Goal: Task Accomplishment & Management: Complete application form

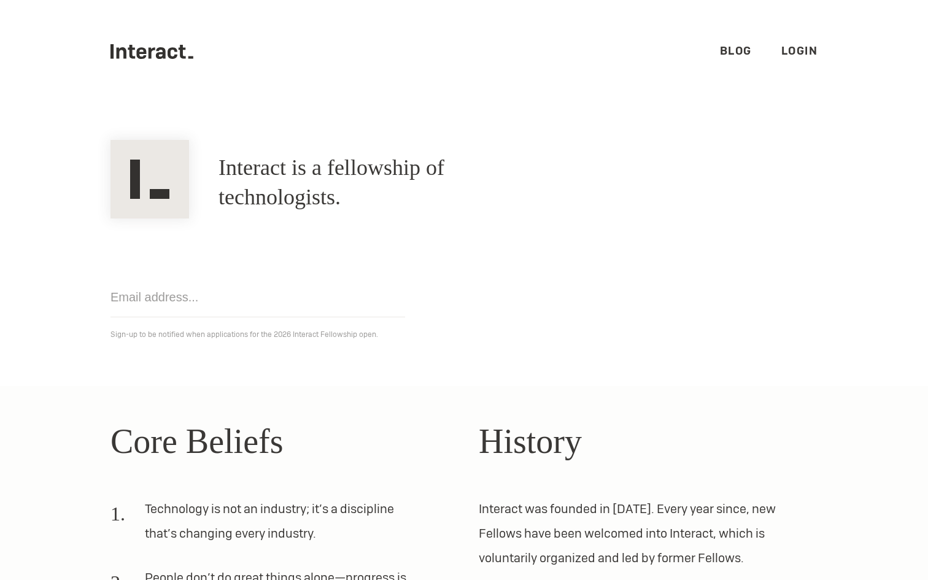
click at [731, 52] on link "Blog" at bounding box center [736, 51] width 32 height 14
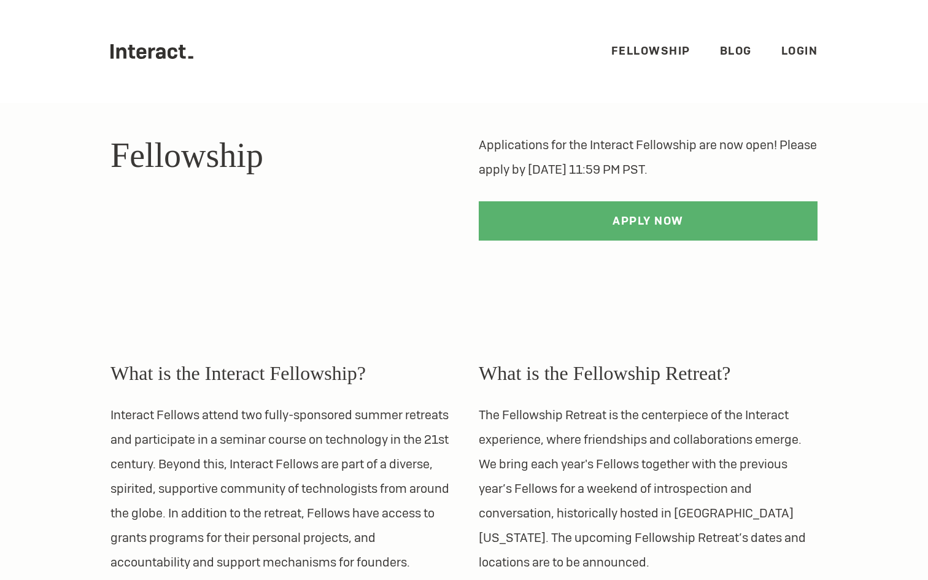
click at [642, 54] on link "Fellowship" at bounding box center [651, 51] width 79 height 14
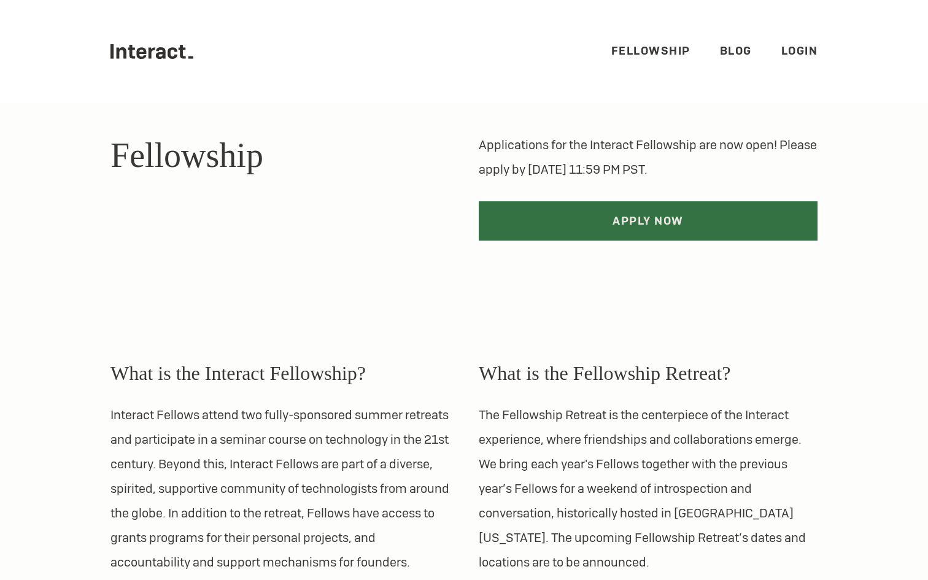
click at [670, 232] on link "Apply Now" at bounding box center [648, 220] width 339 height 39
